Goal: Communication & Community: Ask a question

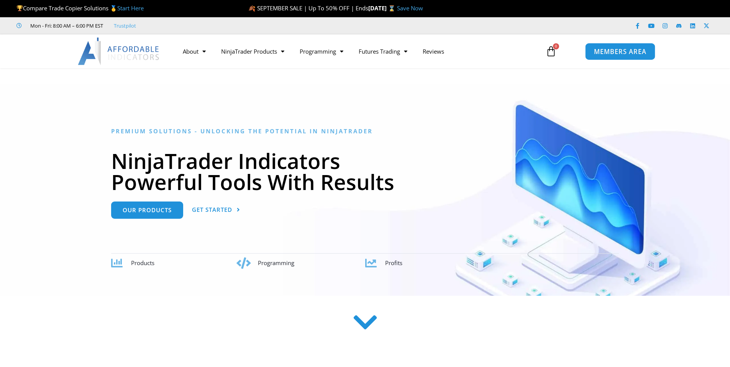
click at [604, 51] on span "MEMBERS AREA" at bounding box center [620, 51] width 52 height 7
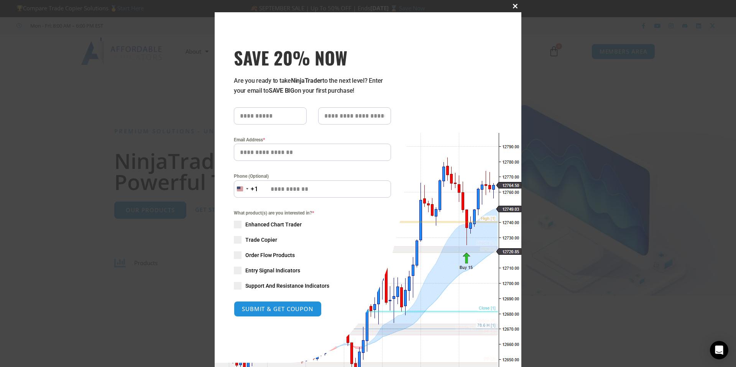
click at [512, 7] on span "SAVE 20% NOW popup" at bounding box center [515, 6] width 12 height 5
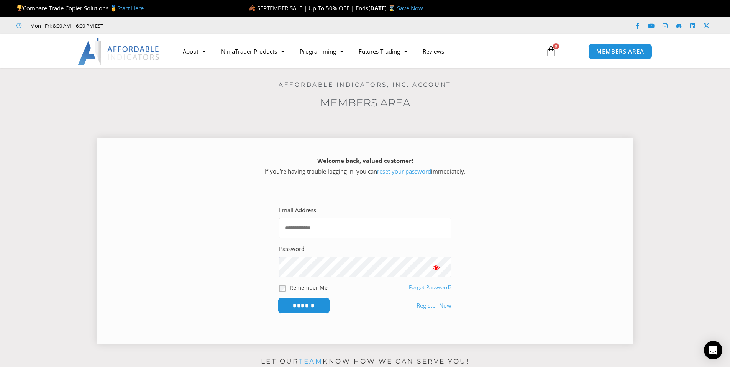
type input "**********"
click at [314, 306] on input "******" at bounding box center [303, 305] width 52 height 16
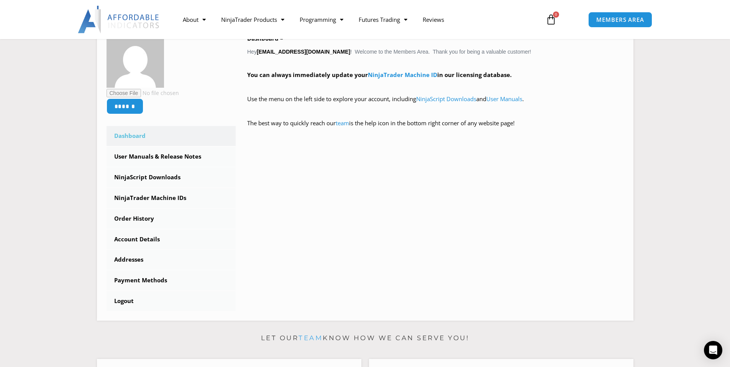
scroll to position [138, 0]
click at [192, 157] on link "User Manuals & Release Notes" at bounding box center [171, 156] width 129 height 20
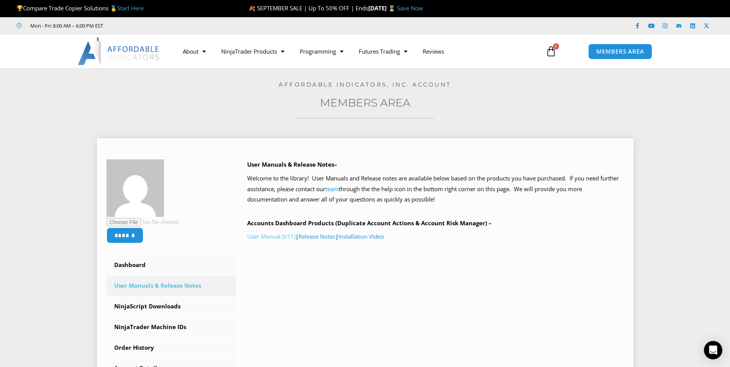
click at [285, 238] on link "User Manual (V11)" at bounding box center [271, 237] width 48 height 8
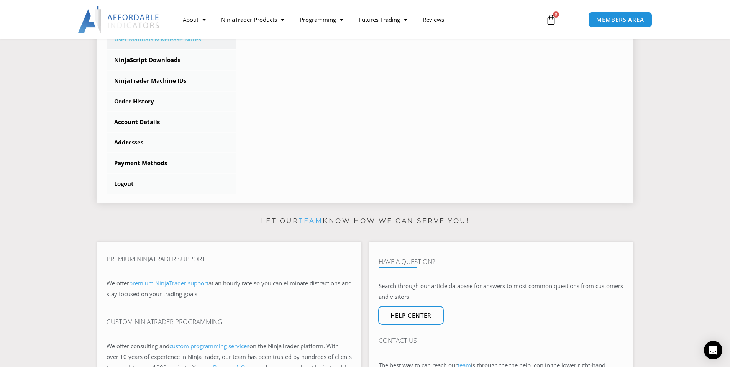
scroll to position [103, 0]
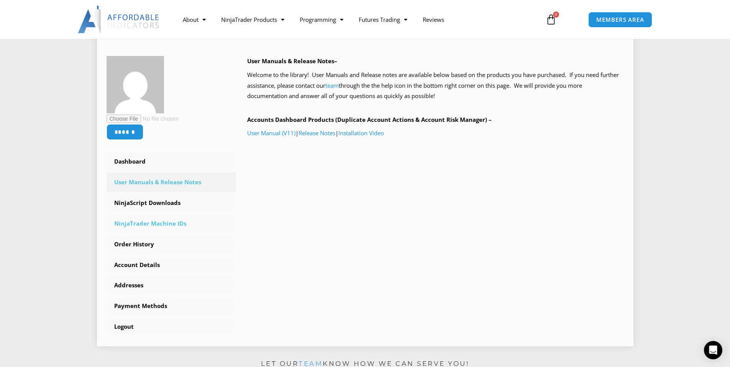
click at [162, 219] on link "NinjaTrader Machine IDs" at bounding box center [171, 224] width 129 height 20
click at [167, 203] on link "NinjaScript Downloads" at bounding box center [171, 203] width 129 height 20
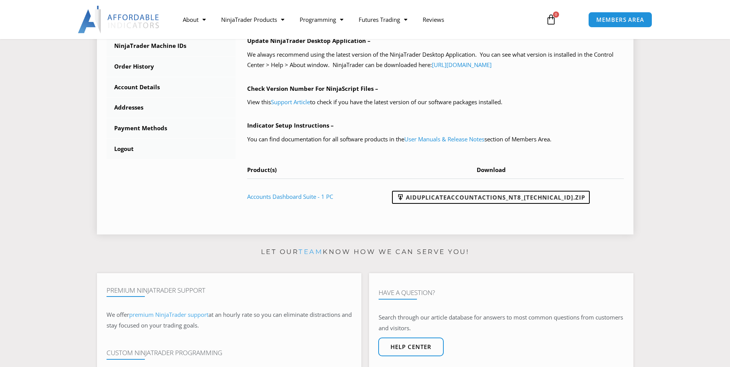
scroll to position [338, 0]
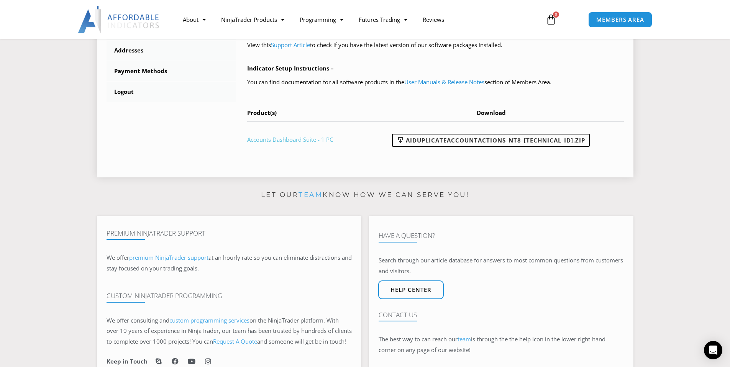
click at [301, 139] on link "Accounts Dashboard Suite - 1 PC" at bounding box center [290, 140] width 86 height 8
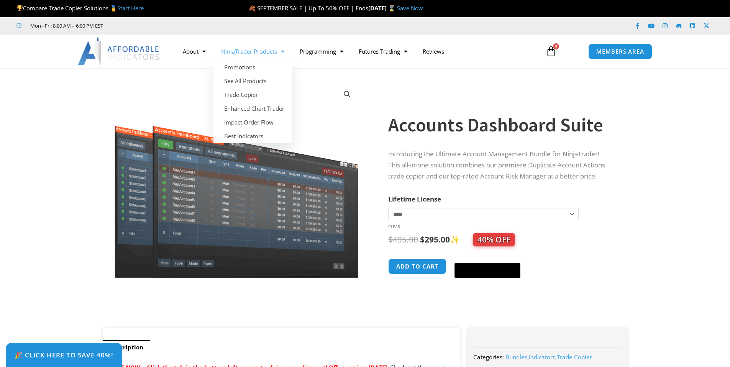
click at [260, 52] on link "NinjaTrader Products" at bounding box center [252, 52] width 79 height 18
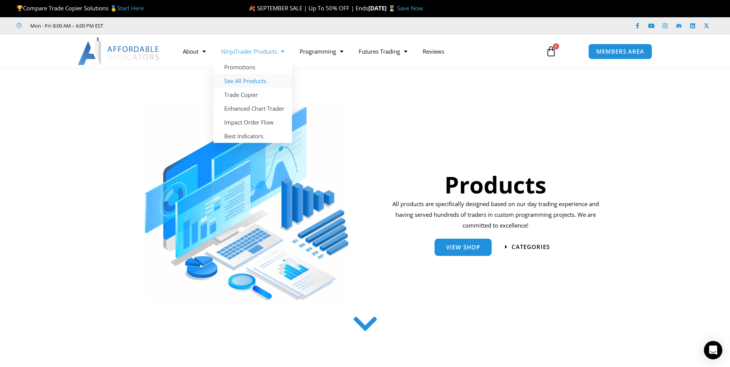
click at [251, 82] on link "See All Products" at bounding box center [252, 81] width 79 height 14
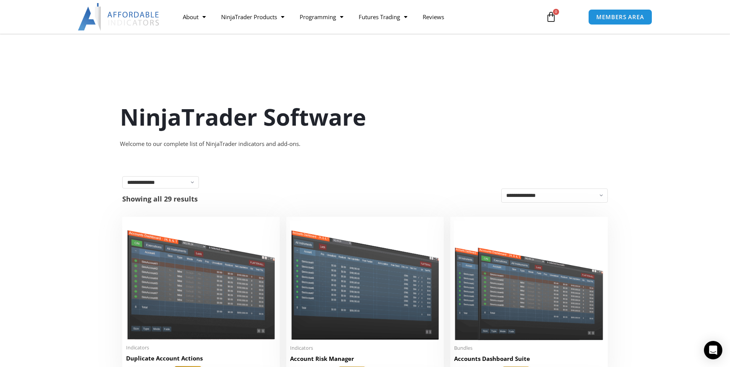
scroll to position [254, 0]
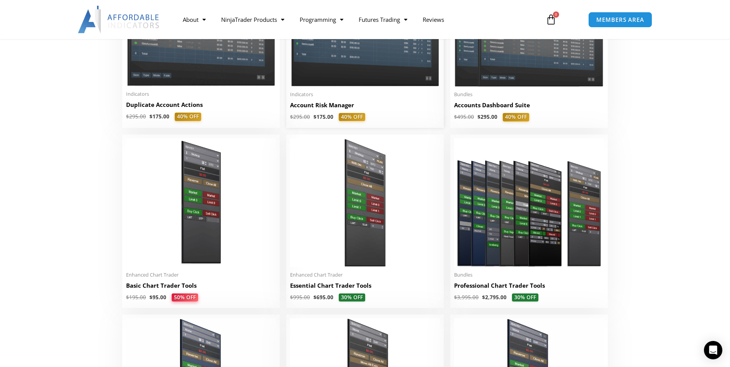
click at [375, 92] on li "Sale! Indicators Account Risk Manager $ 295.00 $ 175.00 40% OFF This product ha…" at bounding box center [364, 45] width 157 height 164
click at [382, 63] on img at bounding box center [365, 26] width 150 height 119
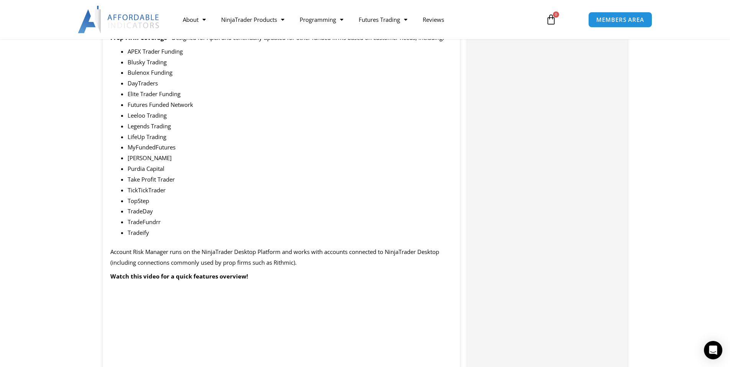
scroll to position [844, 0]
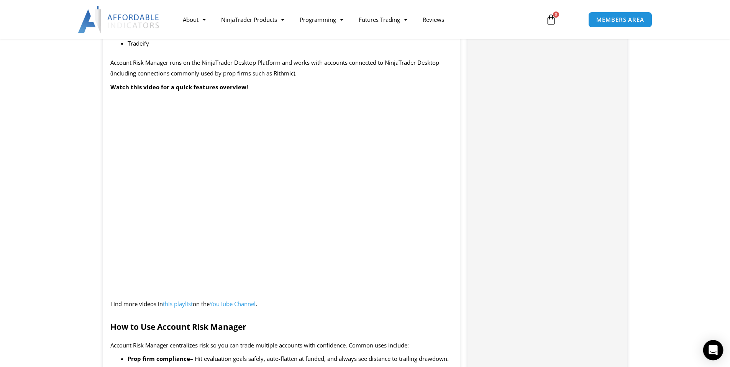
click at [714, 351] on icon "Open Intercom Messenger" at bounding box center [712, 350] width 9 height 10
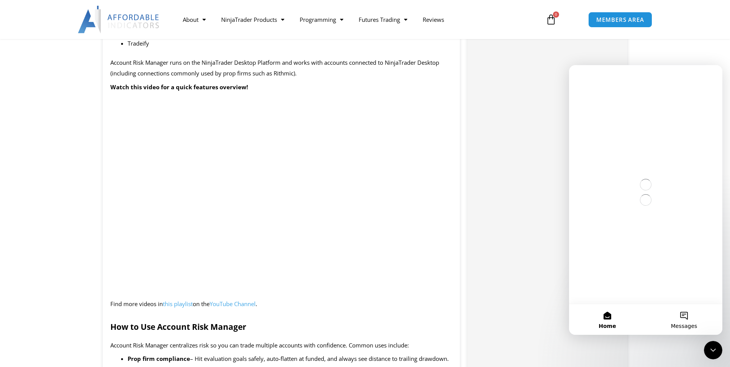
scroll to position [0, 0]
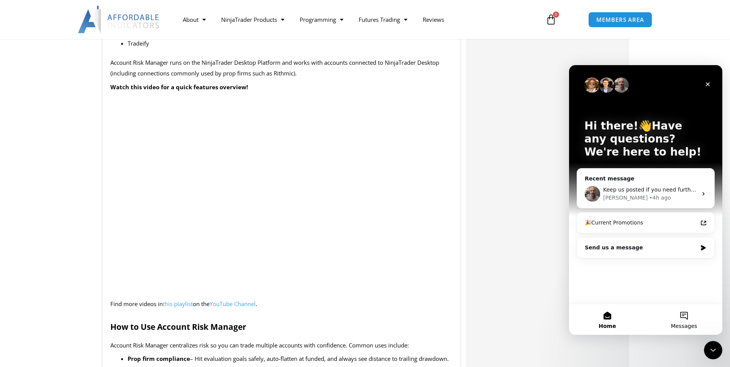
click at [686, 313] on button "Messages" at bounding box center [684, 319] width 77 height 31
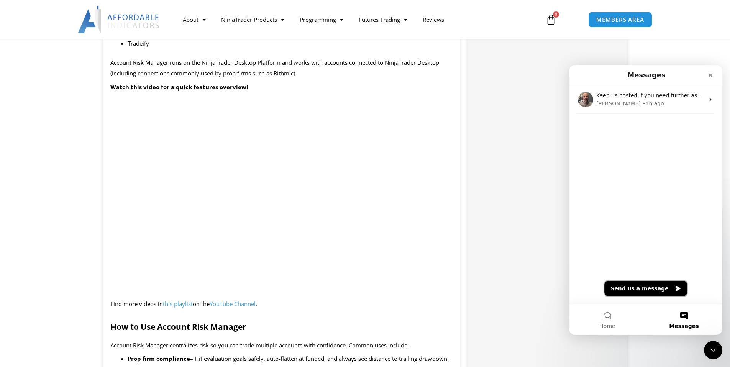
click at [646, 285] on button "Send us a message" at bounding box center [645, 288] width 83 height 15
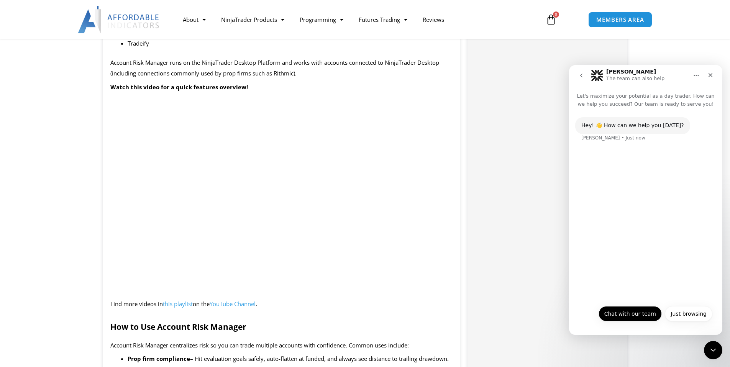
click at [649, 314] on button "Chat with our team" at bounding box center [629, 313] width 63 height 15
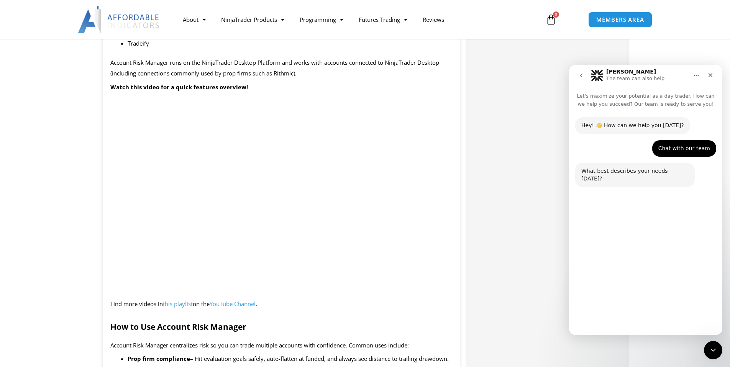
click at [631, 298] on button "Technical Support" at bounding box center [621, 295] width 59 height 15
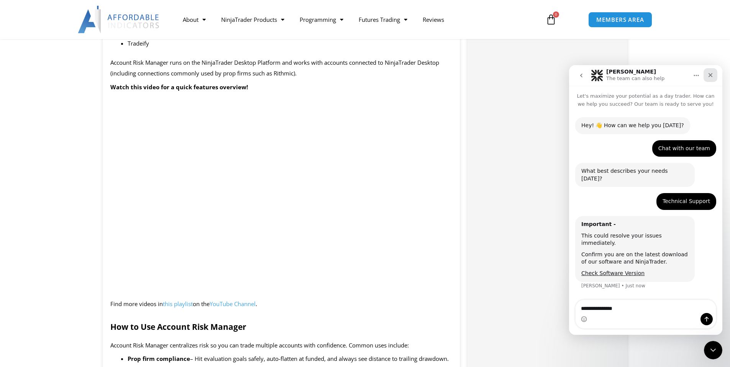
type textarea "**********"
click at [712, 76] on icon "Close" at bounding box center [710, 75] width 6 height 6
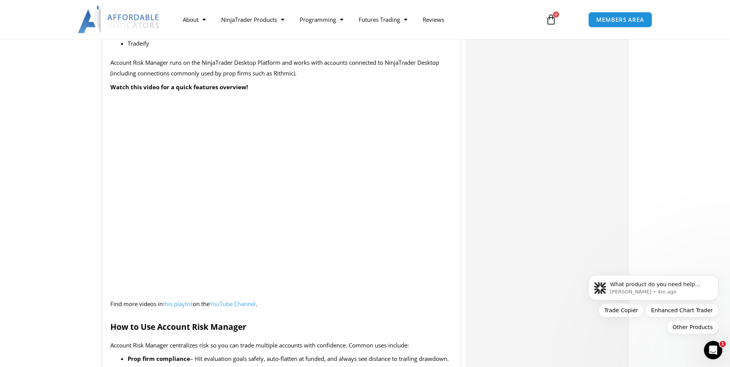
scroll to position [11, 0]
